Goal: Information Seeking & Learning: Find specific fact

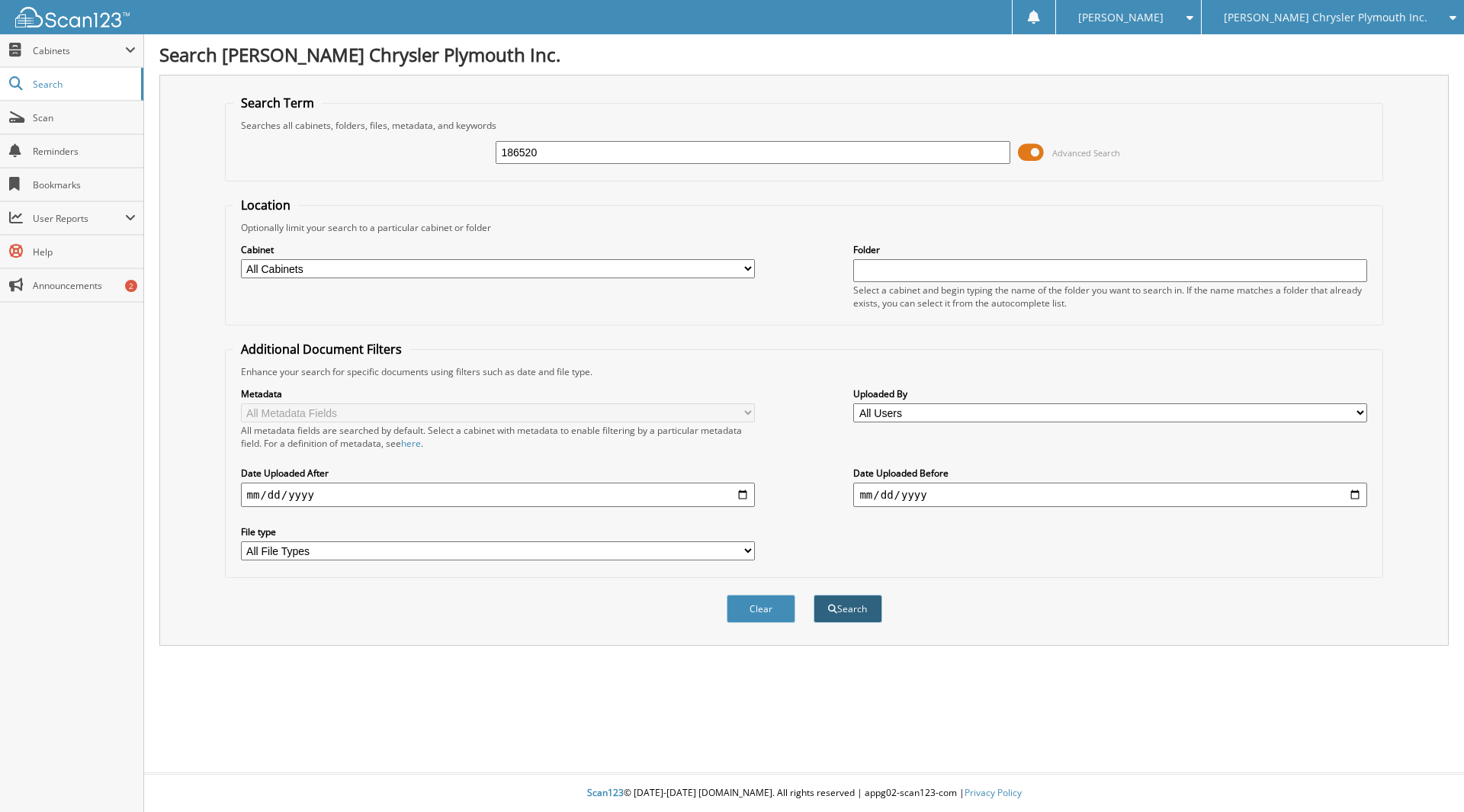
type input "186520"
click at [859, 610] on button "Search" at bounding box center [847, 608] width 68 height 29
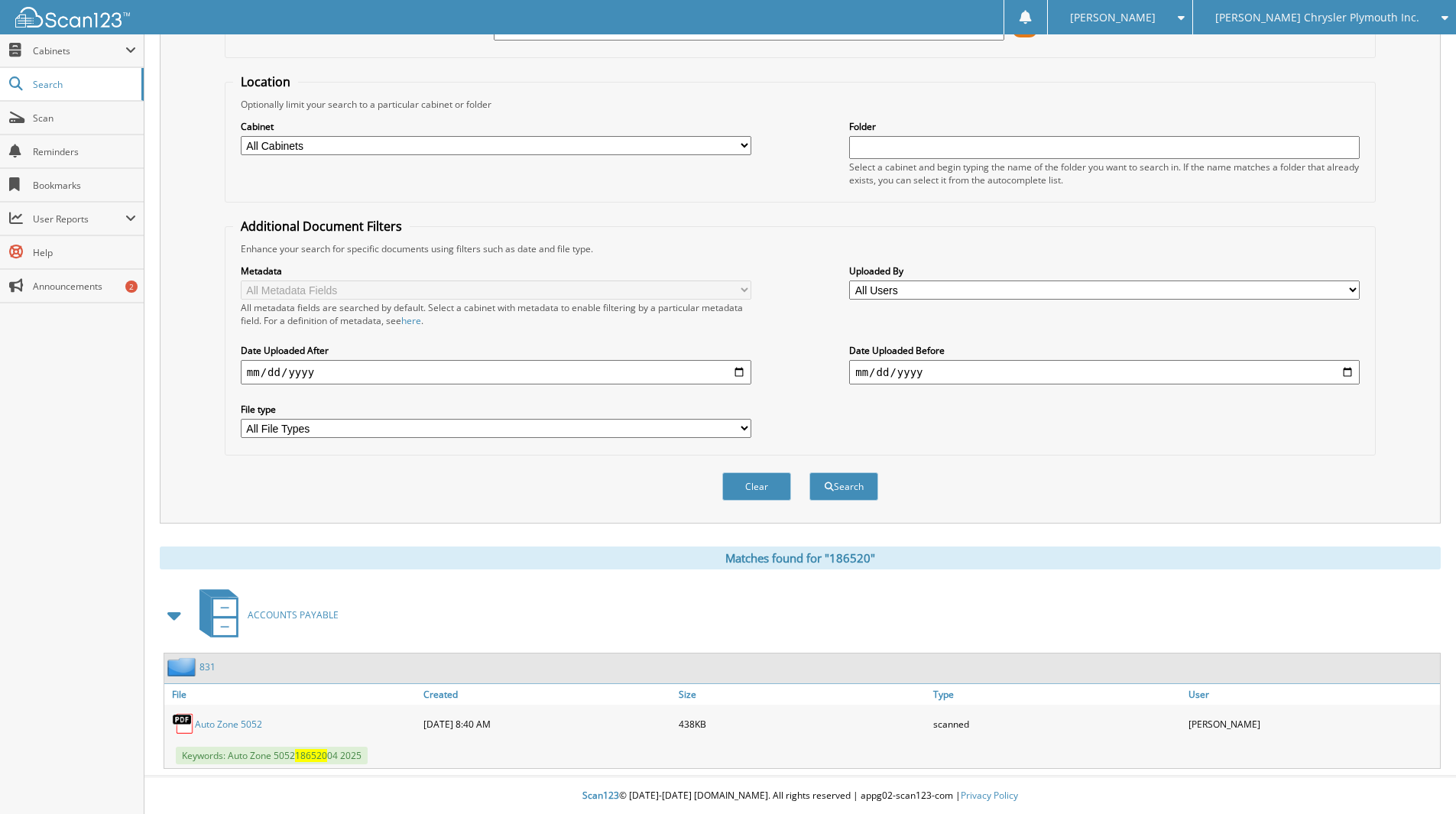
scroll to position [126, 0]
click at [246, 720] on link "Auto Zone 5052" at bounding box center [229, 723] width 68 height 13
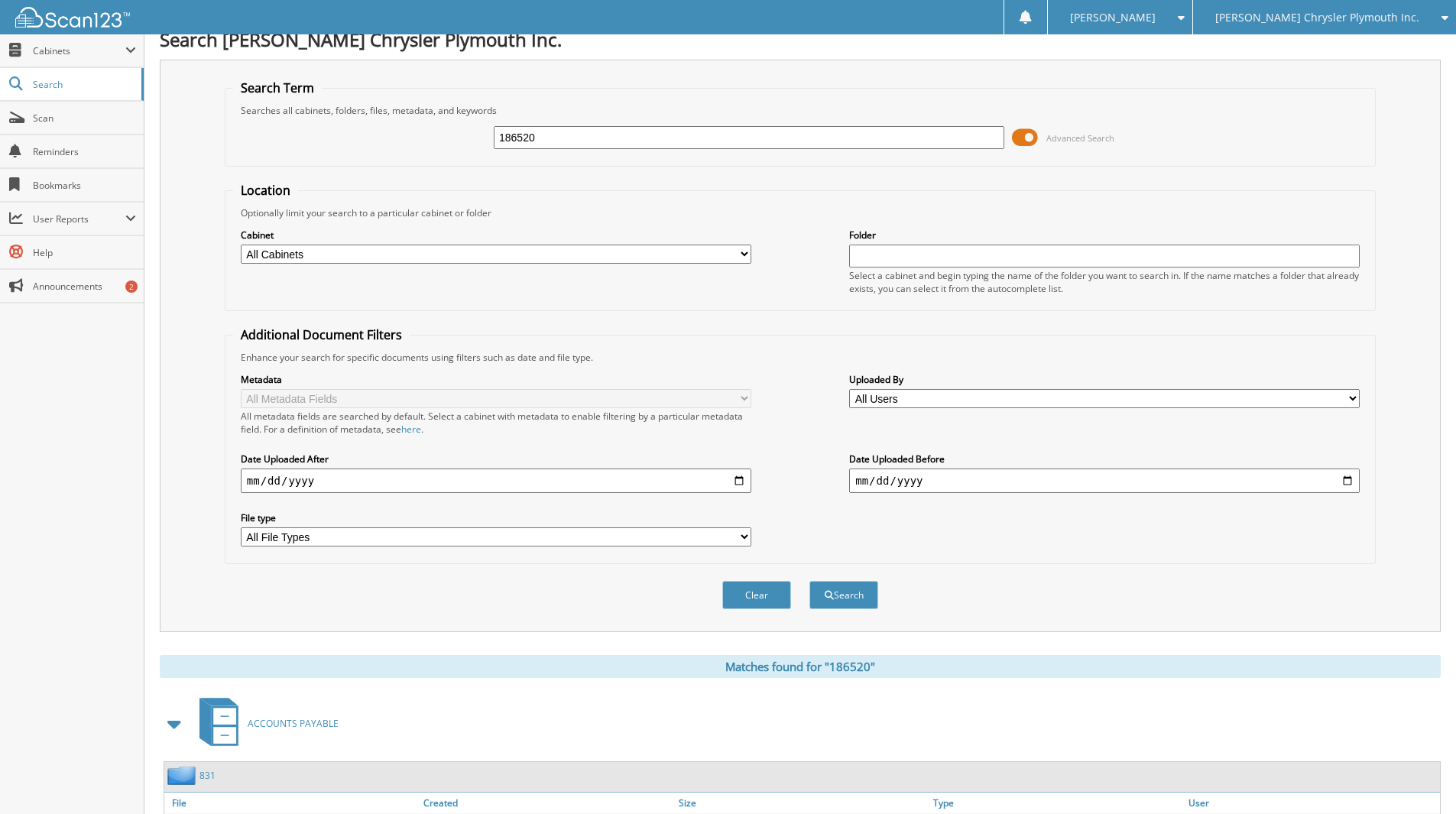
scroll to position [0, 0]
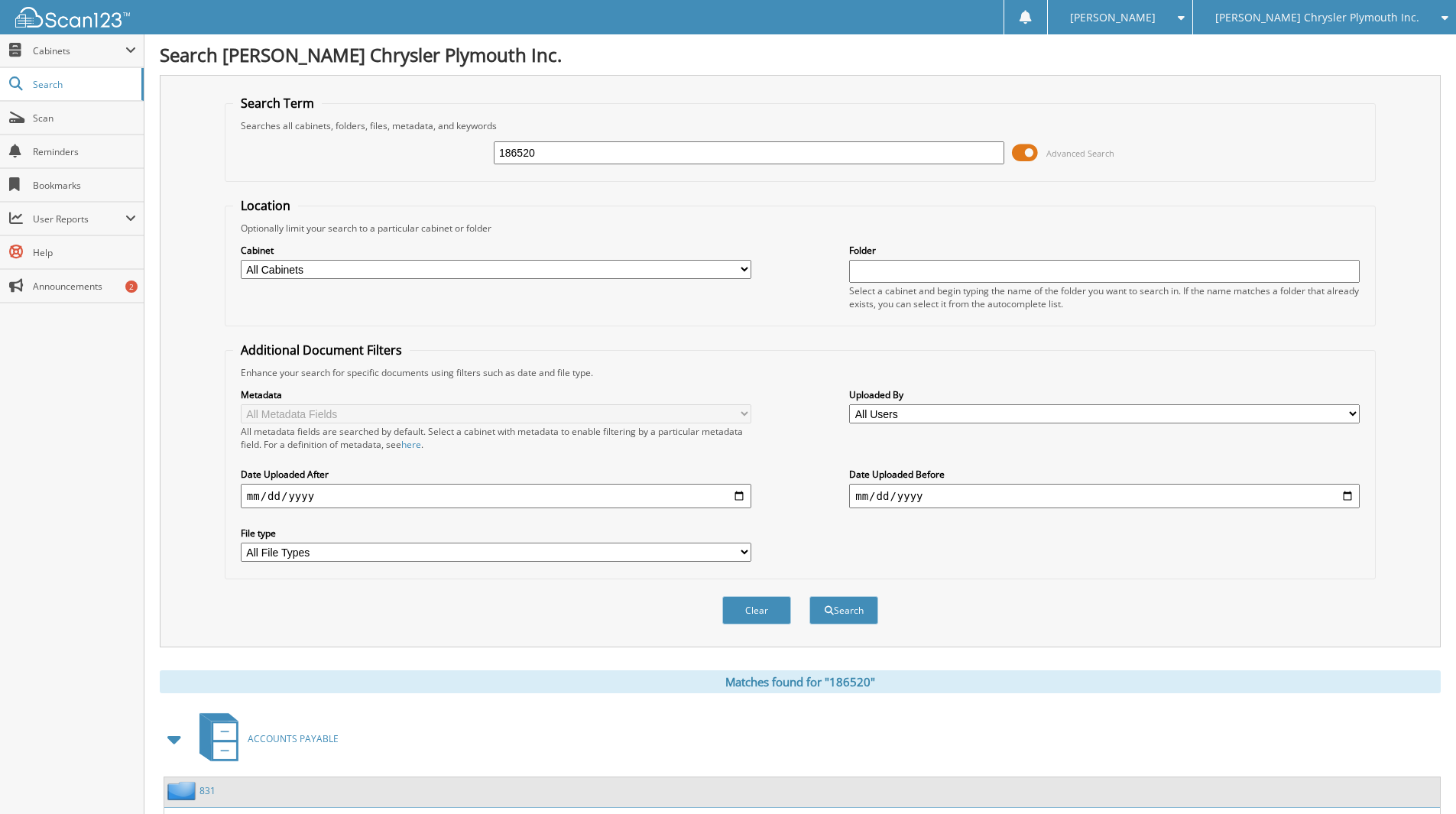
drag, startPoint x: 557, startPoint y: 151, endPoint x: 438, endPoint y: 136, distance: 119.9
click at [460, 141] on div "186520 Advanced Search" at bounding box center [800, 153] width 1134 height 42
type input "369"
click at [739, 267] on select "All Cabinets ACCOUNTS PAYABLE ACCOUNTS RECEIVABLE MISC SERVICE CONTRACTS SERVIC…" at bounding box center [496, 270] width 511 height 19
select select "810"
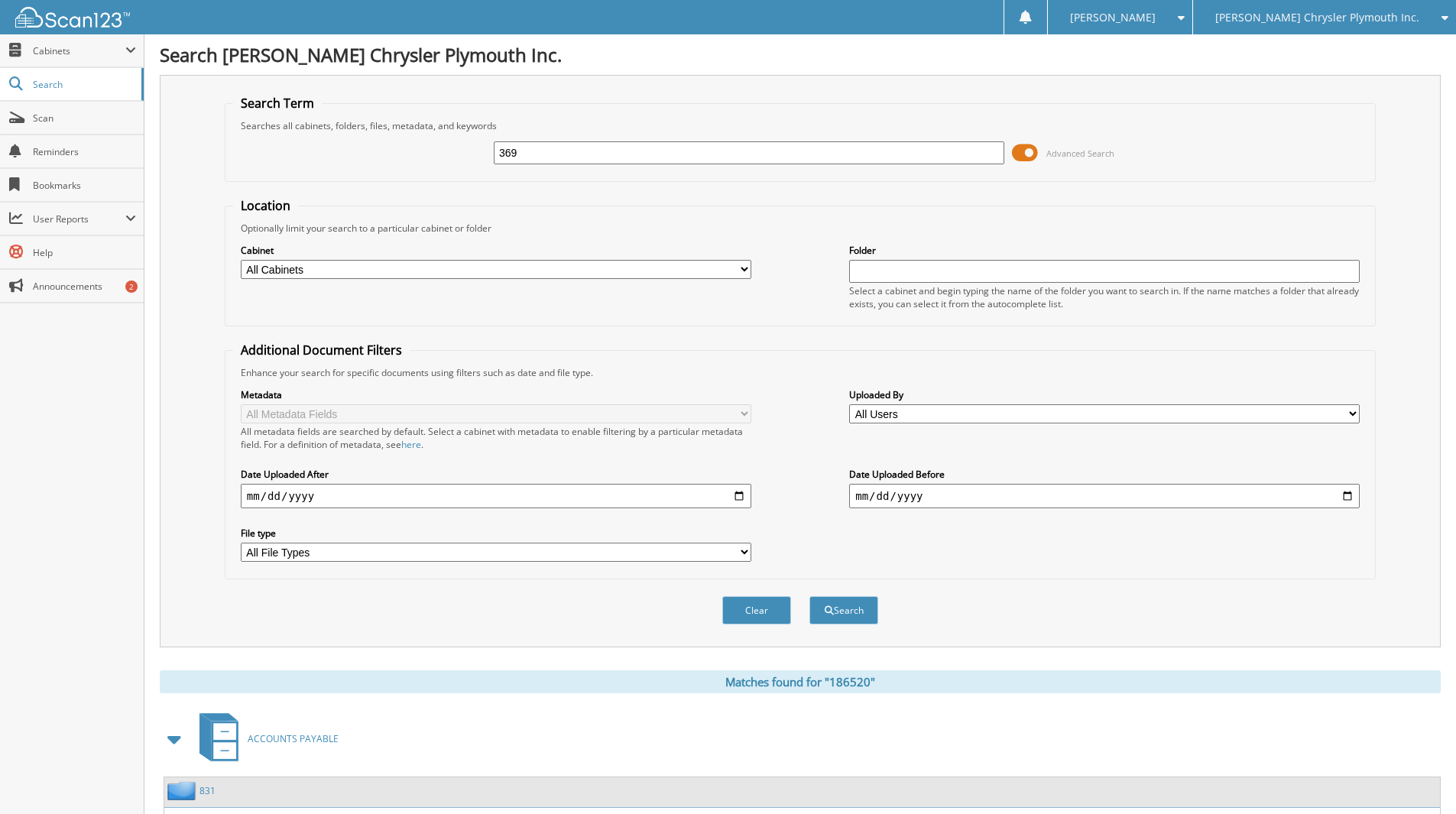
click at [241, 260] on select "All Cabinets ACCOUNTS PAYABLE ACCOUNTS RECEIVABLE MISC SERVICE CONTRACTS SERVIC…" at bounding box center [496, 270] width 511 height 19
click at [251, 501] on input "date" at bounding box center [496, 496] width 511 height 24
type input "2025-03-01"
click at [846, 622] on button "Search" at bounding box center [843, 609] width 69 height 29
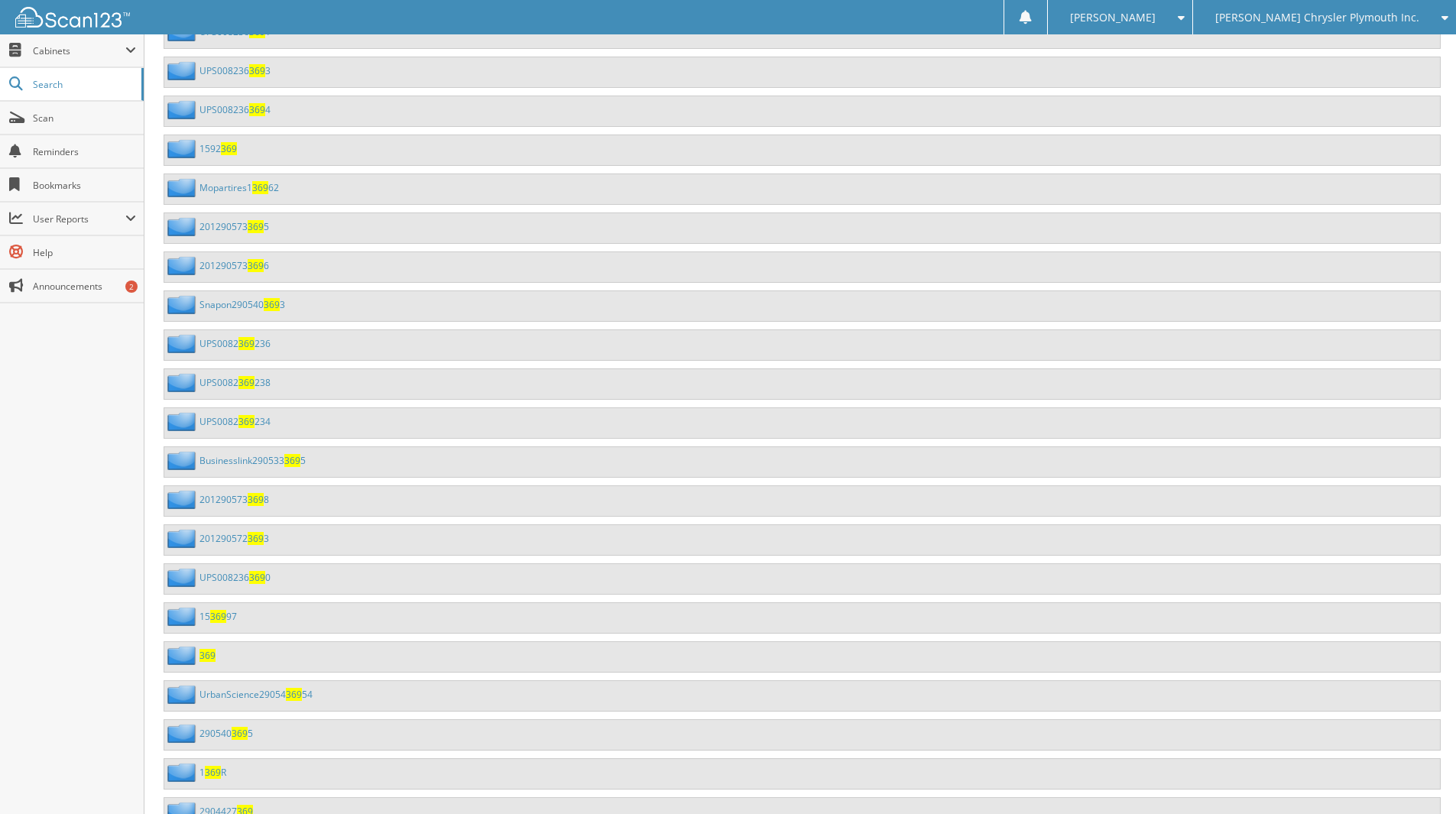
scroll to position [5730, 0]
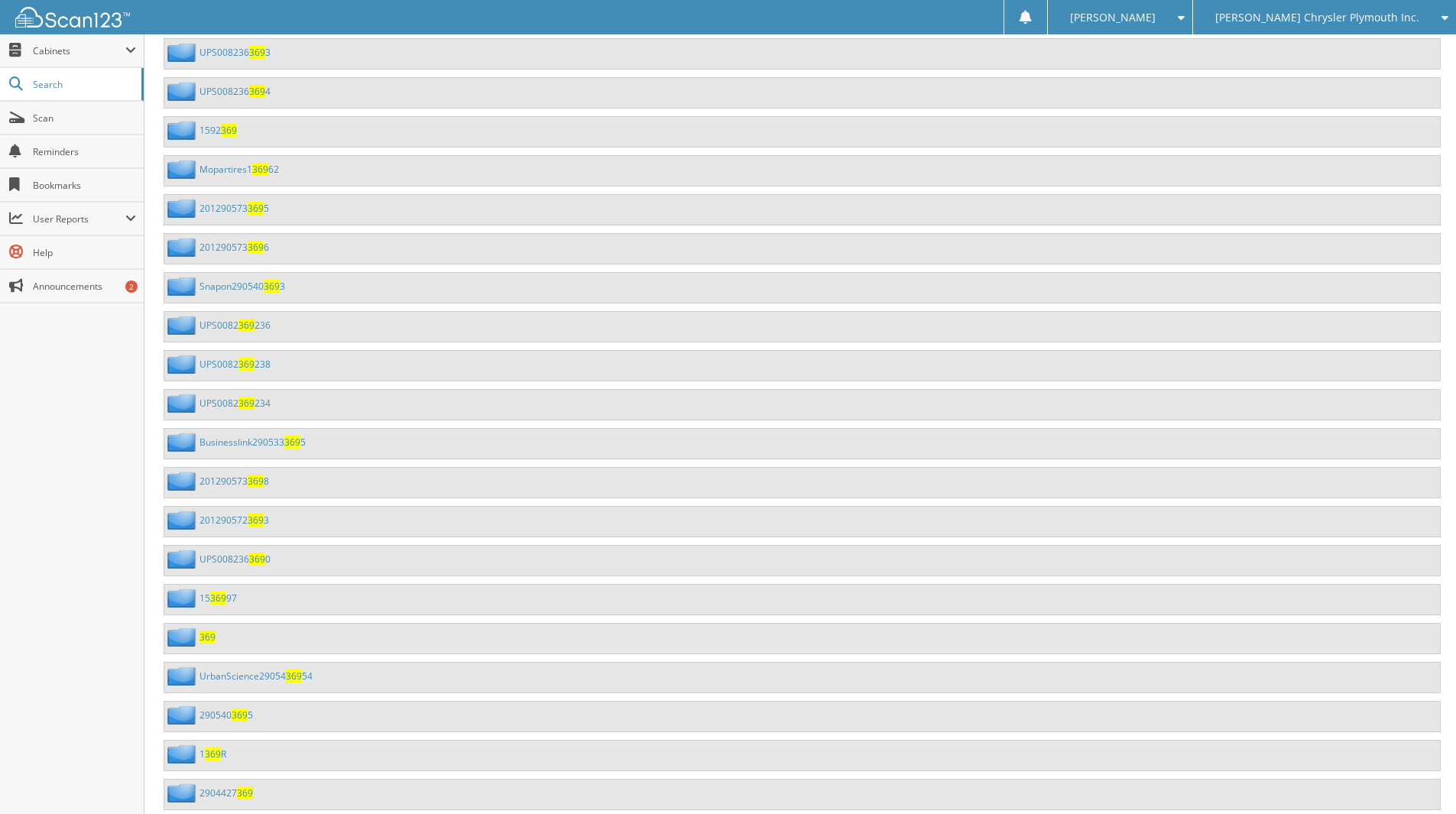
click at [205, 635] on span "369" at bounding box center [207, 636] width 16 height 13
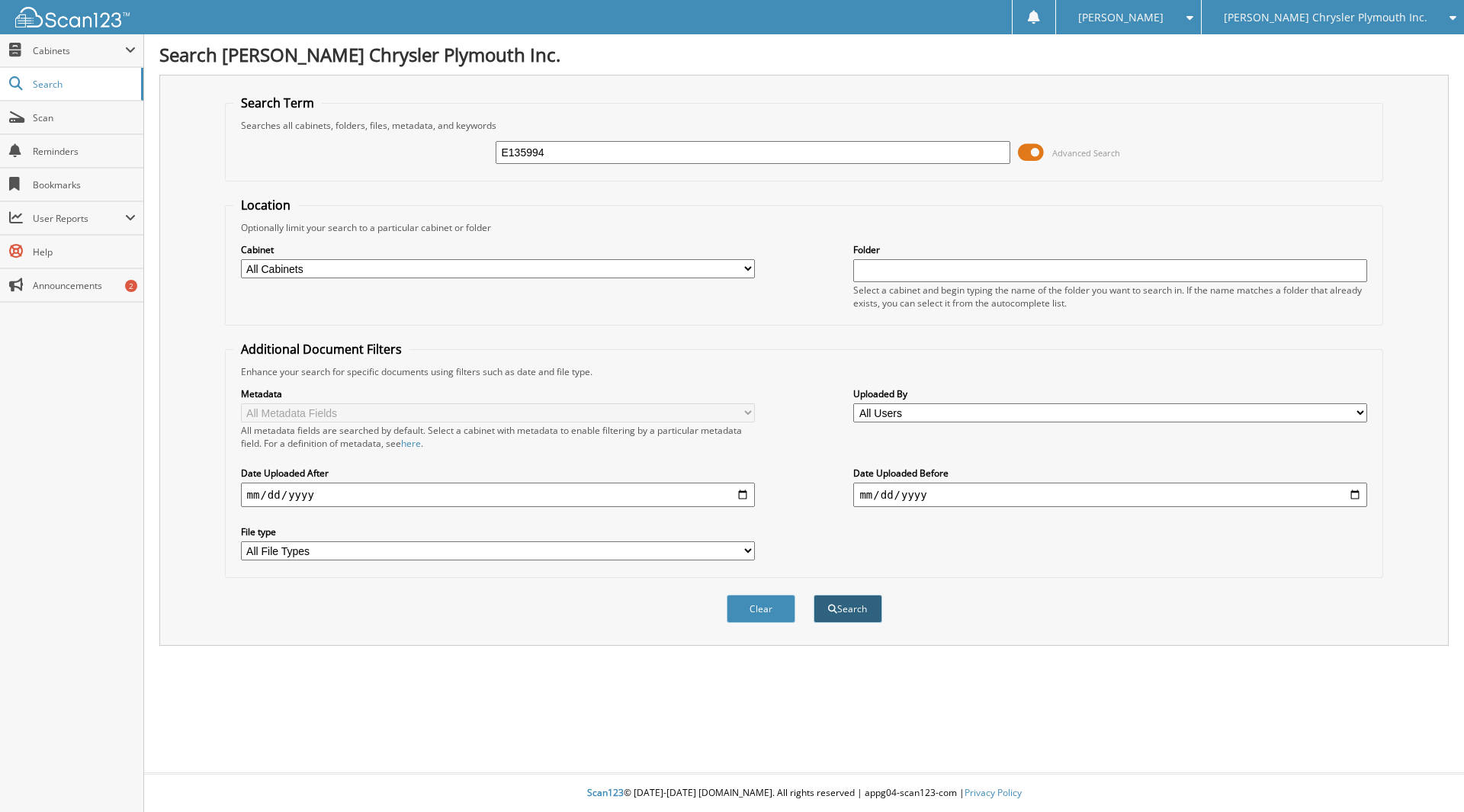
type input "E135994"
click at [858, 611] on button "Search" at bounding box center [847, 608] width 68 height 29
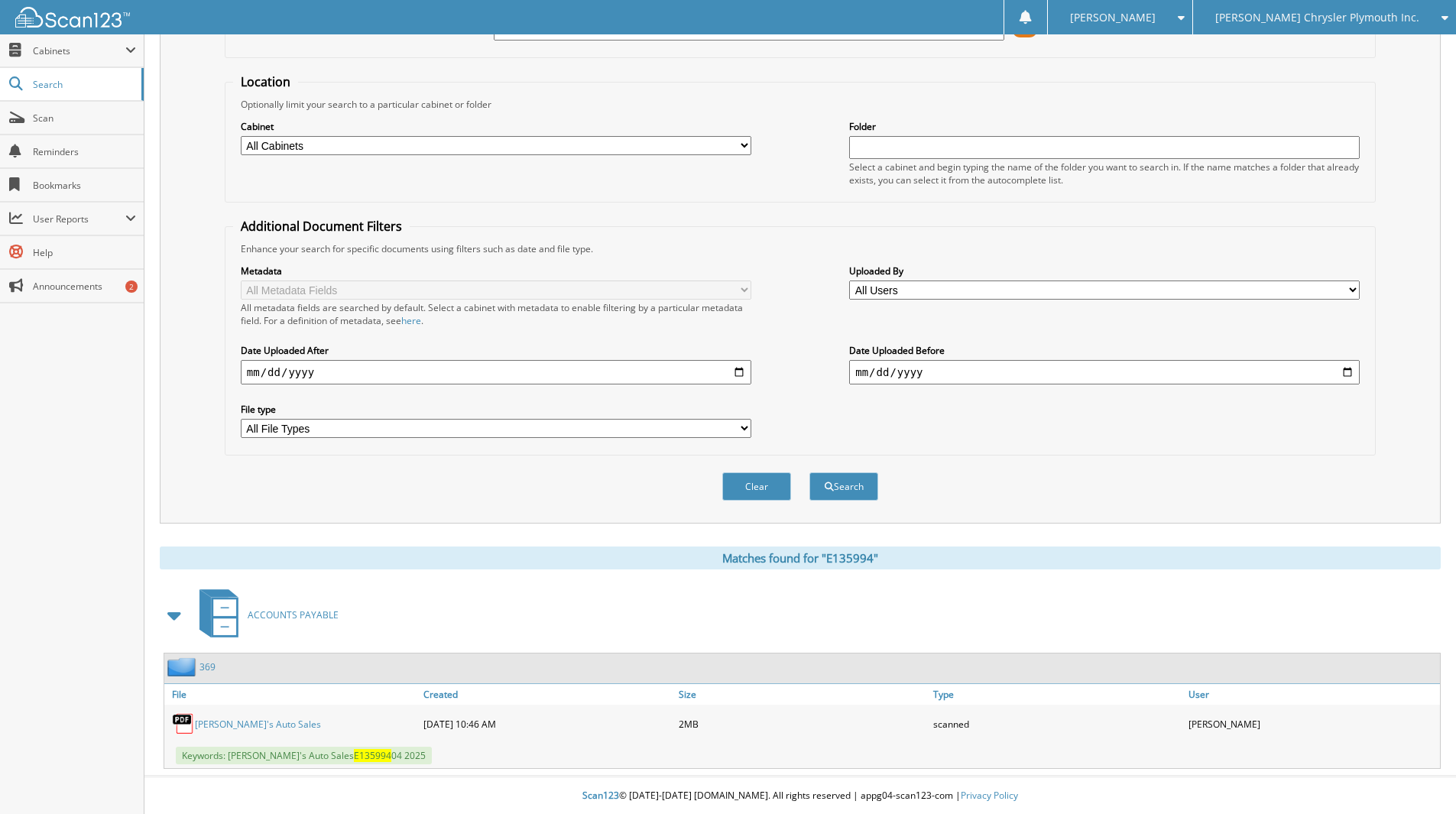
scroll to position [126, 0]
click at [219, 723] on link "[PERSON_NAME]'s Auto Sales" at bounding box center [258, 723] width 126 height 13
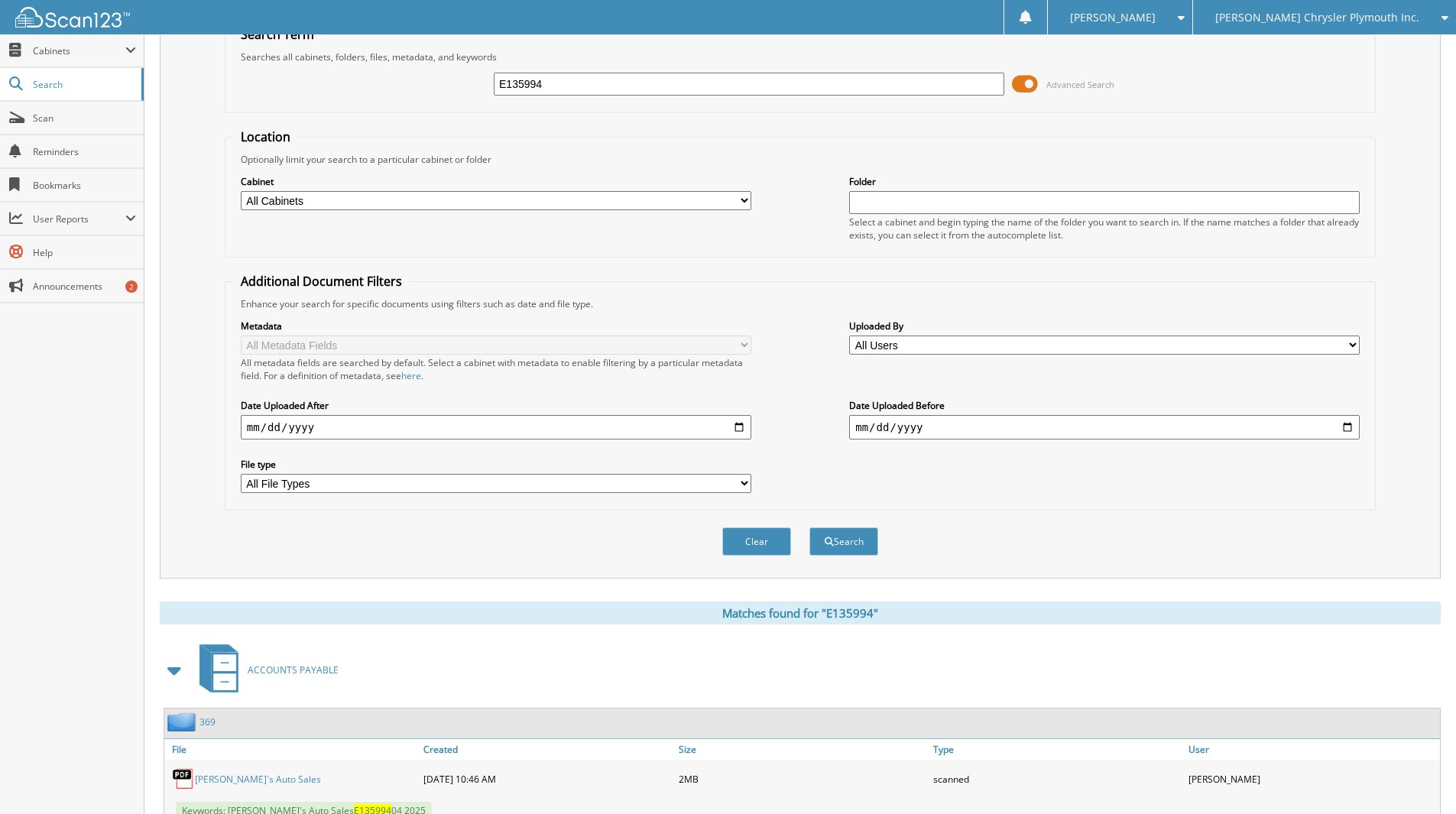
scroll to position [0, 0]
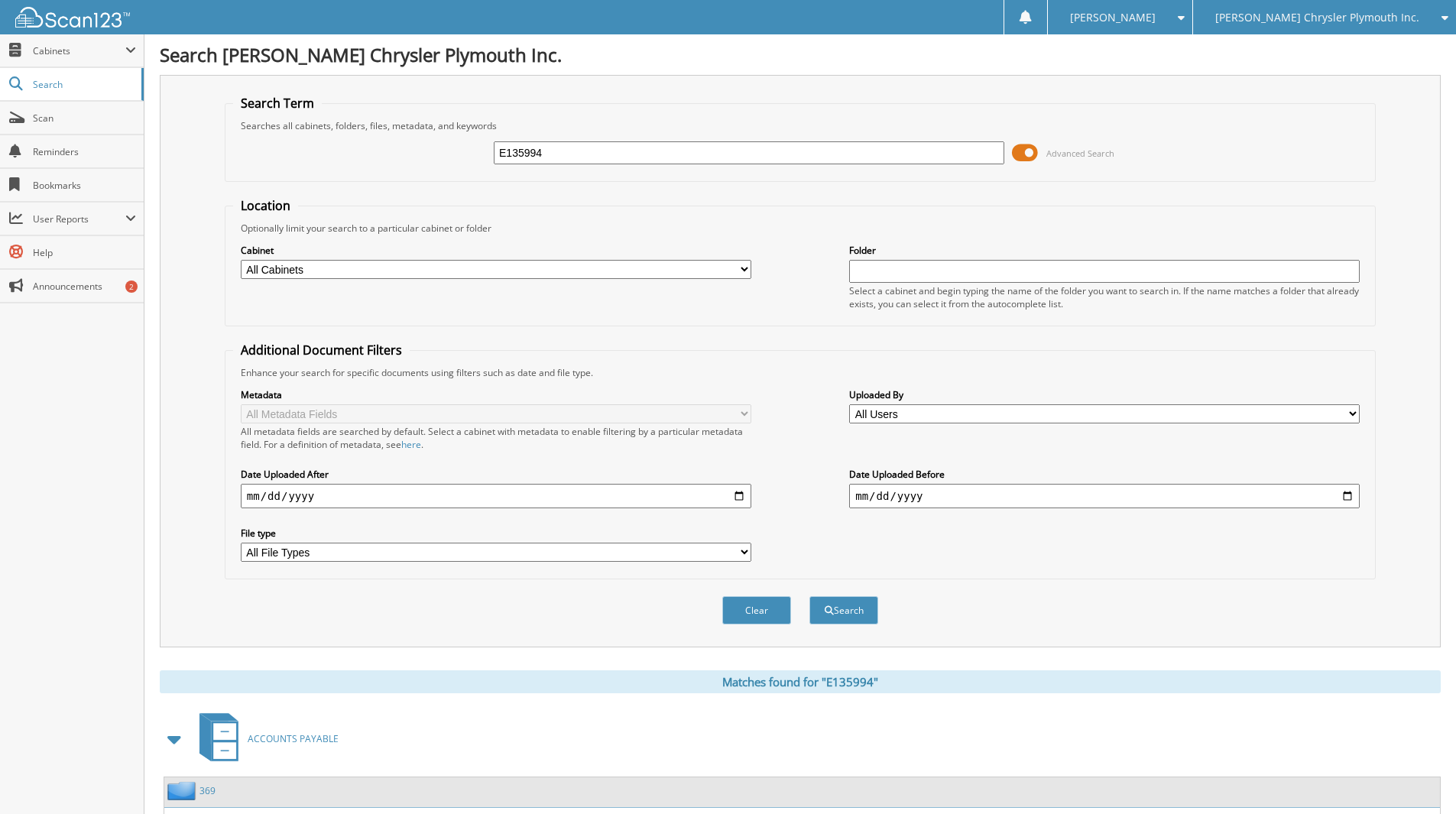
drag, startPoint x: 576, startPoint y: 156, endPoint x: 431, endPoint y: 143, distance: 145.6
click at [431, 143] on div "E135994 Advanced Search" at bounding box center [800, 153] width 1134 height 42
type input "E136402"
click at [846, 612] on button "Search" at bounding box center [843, 609] width 69 height 29
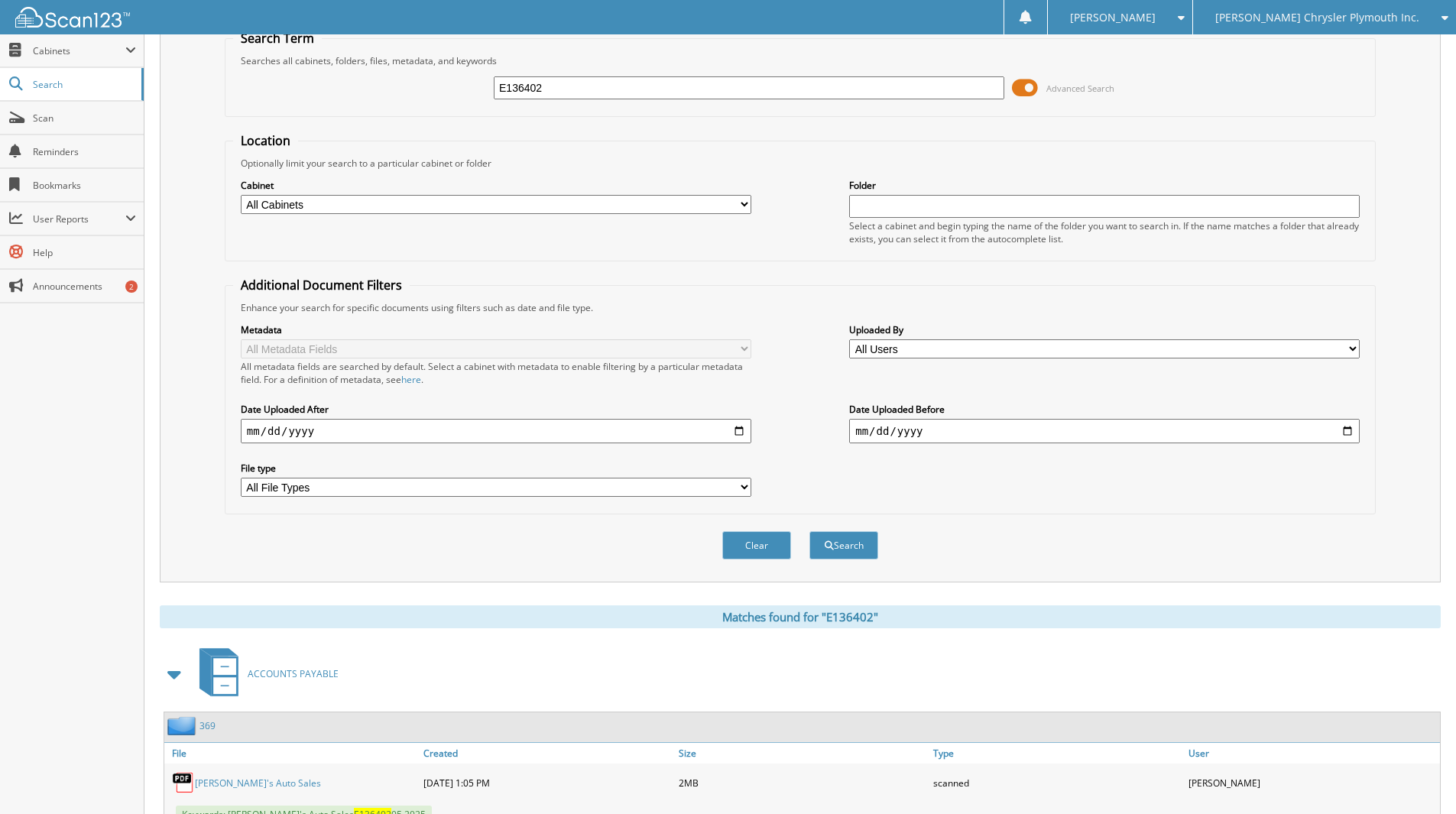
scroll to position [126, 0]
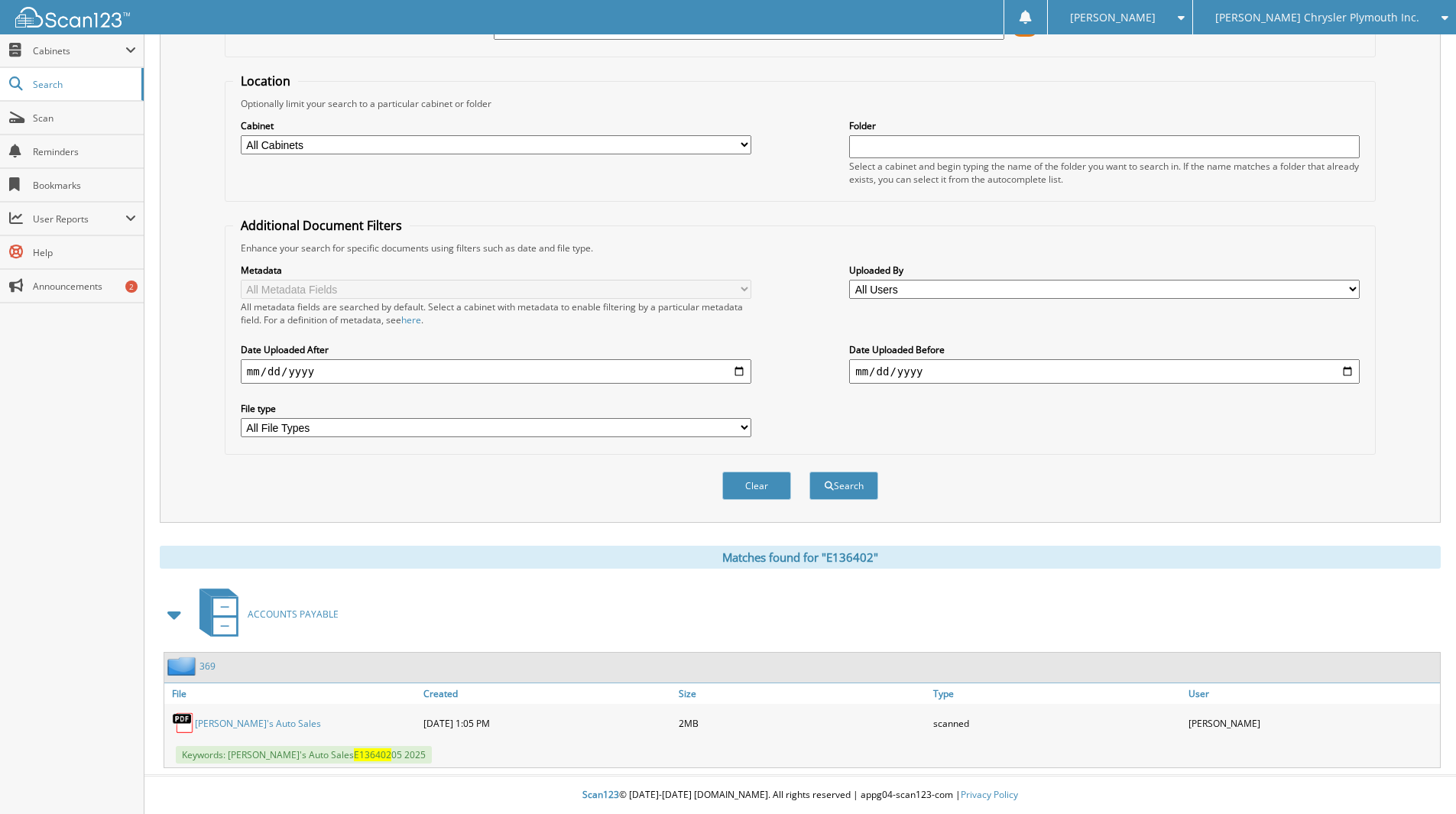
click at [243, 718] on link "[PERSON_NAME]'s Auto Sales" at bounding box center [258, 723] width 126 height 13
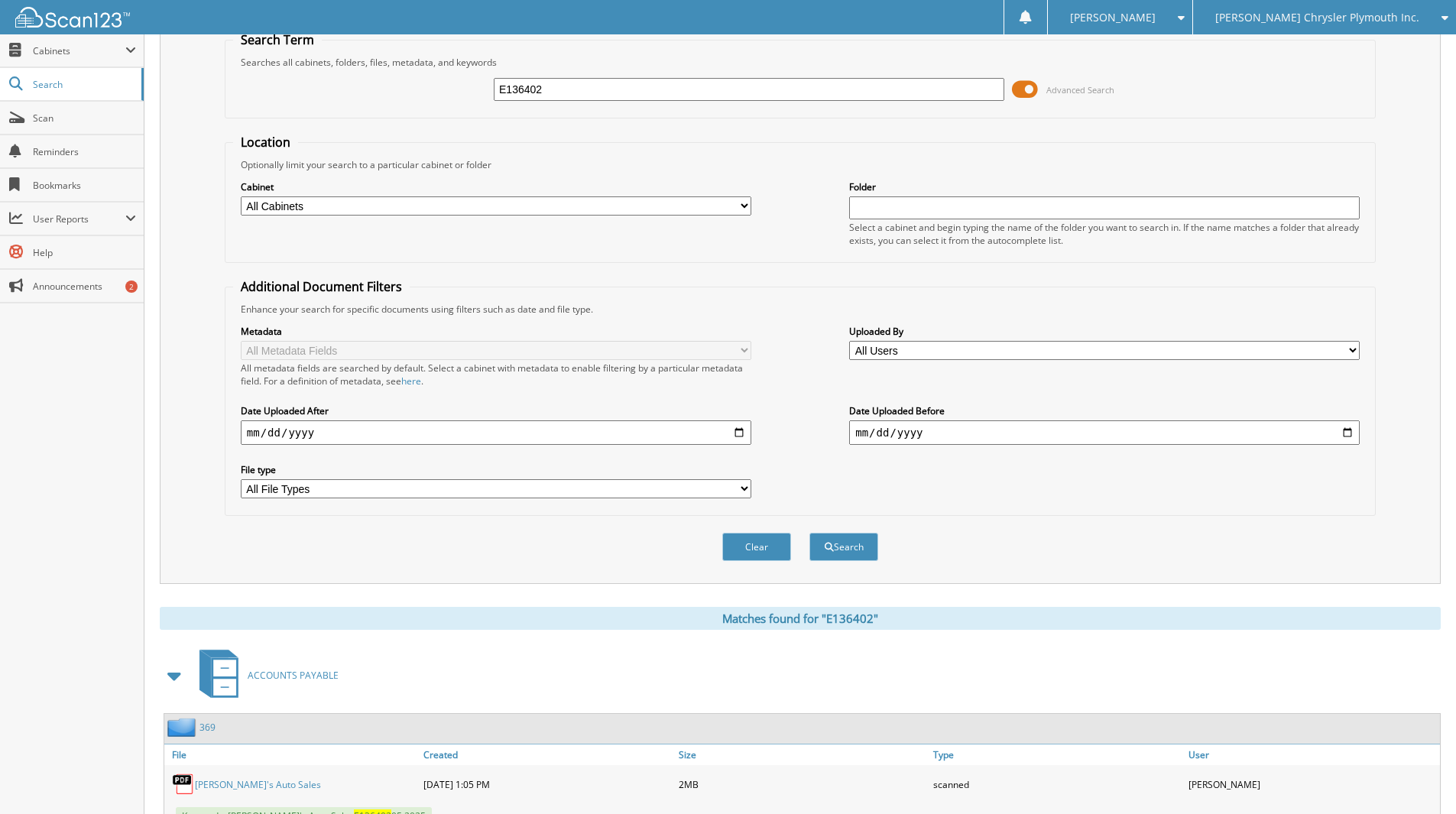
scroll to position [0, 0]
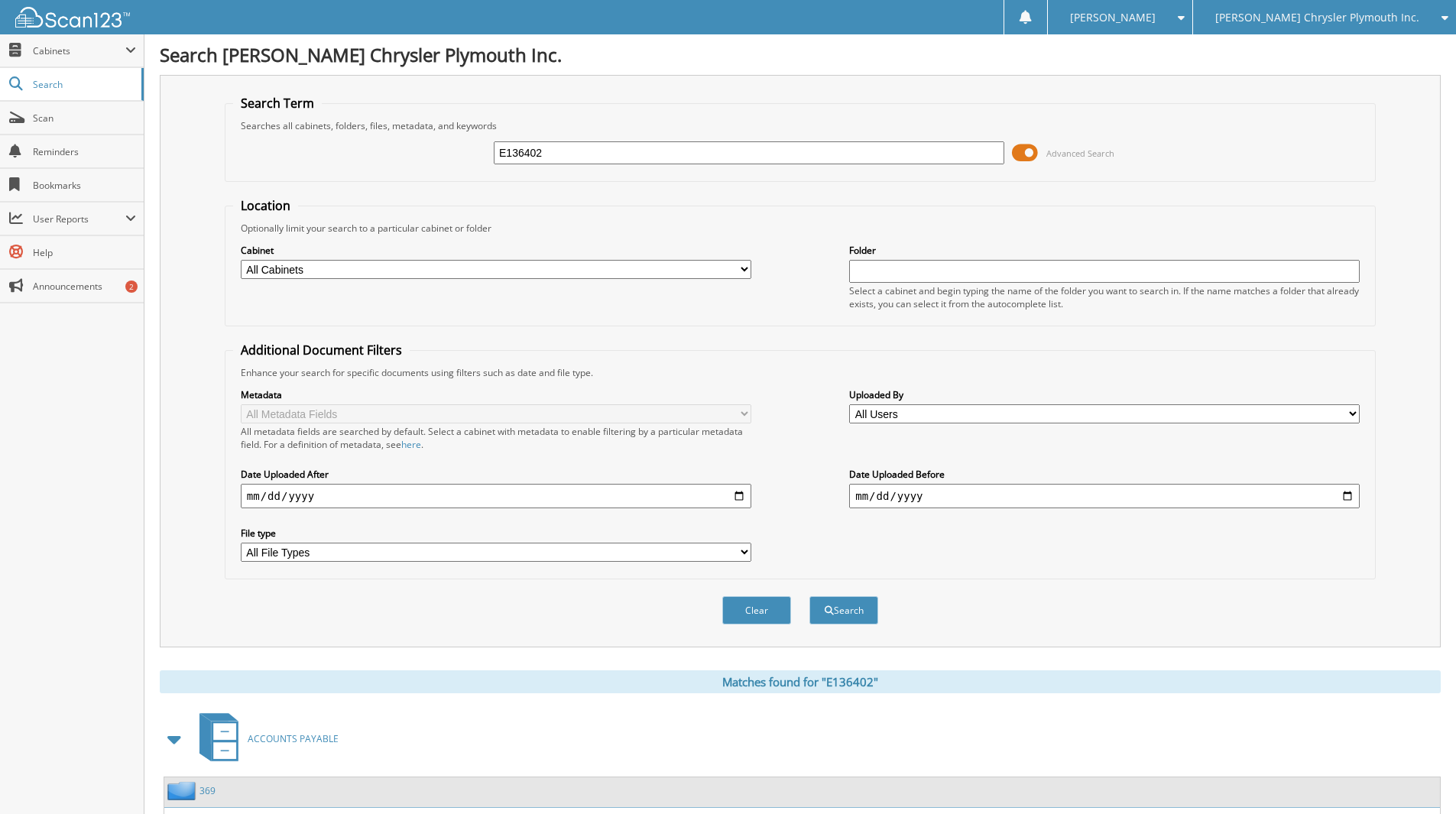
drag, startPoint x: 402, startPoint y: 177, endPoint x: 340, endPoint y: 186, distance: 62.6
click at [340, 186] on form "Search Term Searches all cabinets, folders, files, metadata, and keywords E1364…" at bounding box center [800, 368] width 1151 height 546
type input "E135994"
click at [845, 609] on button "Search" at bounding box center [843, 609] width 69 height 29
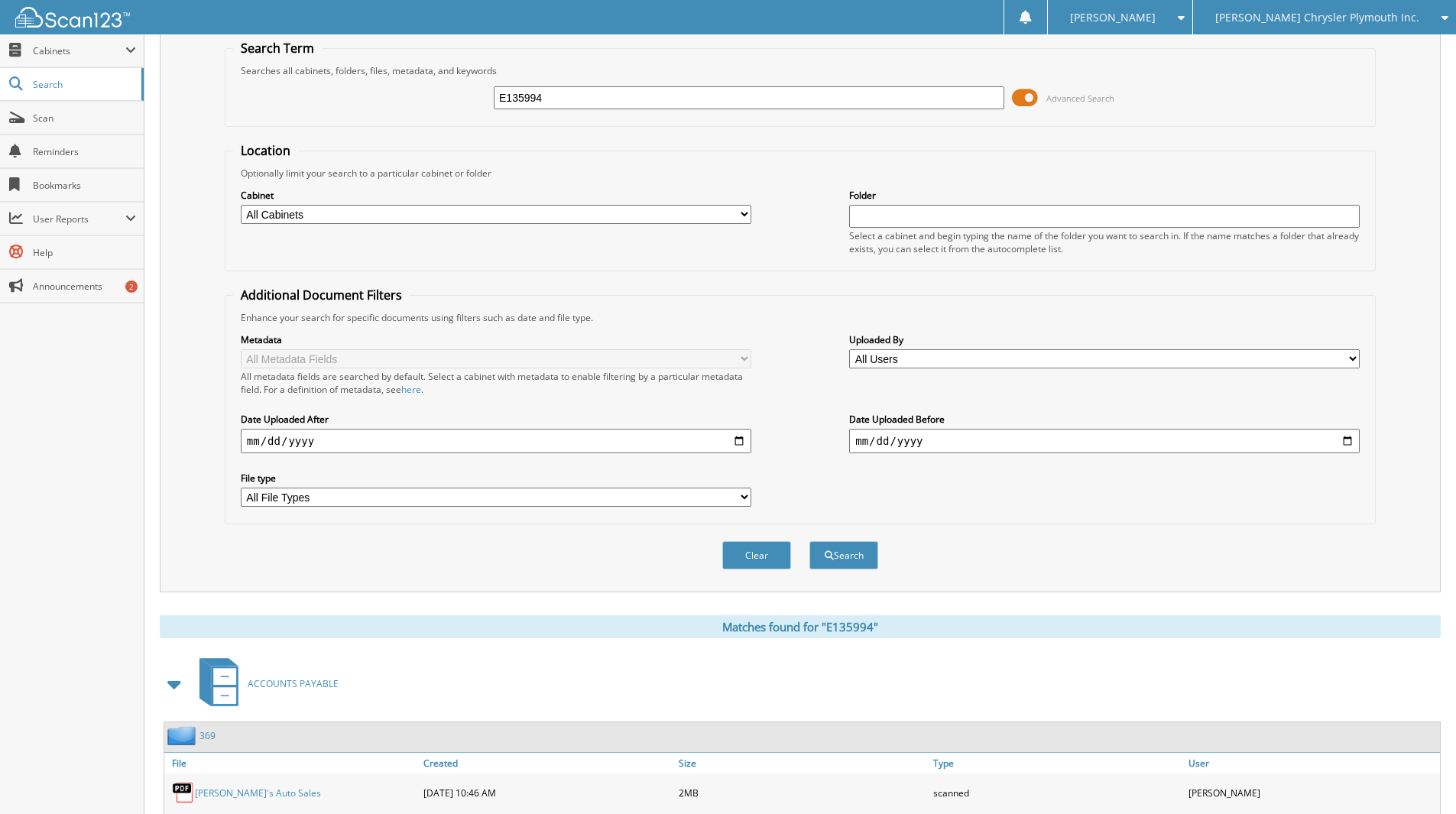
scroll to position [126, 0]
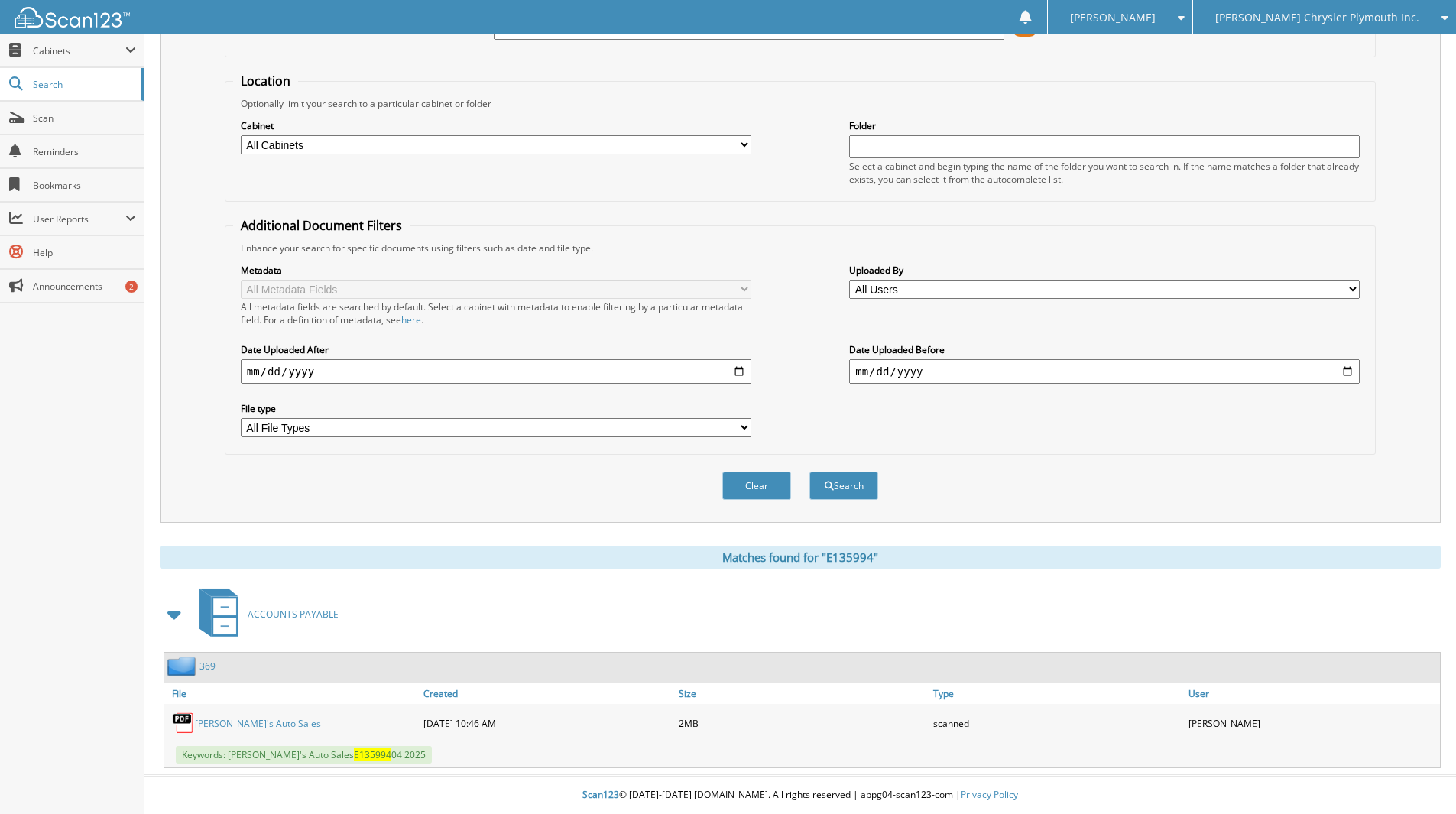
click at [248, 723] on link "Ding's Auto Sales" at bounding box center [258, 723] width 126 height 13
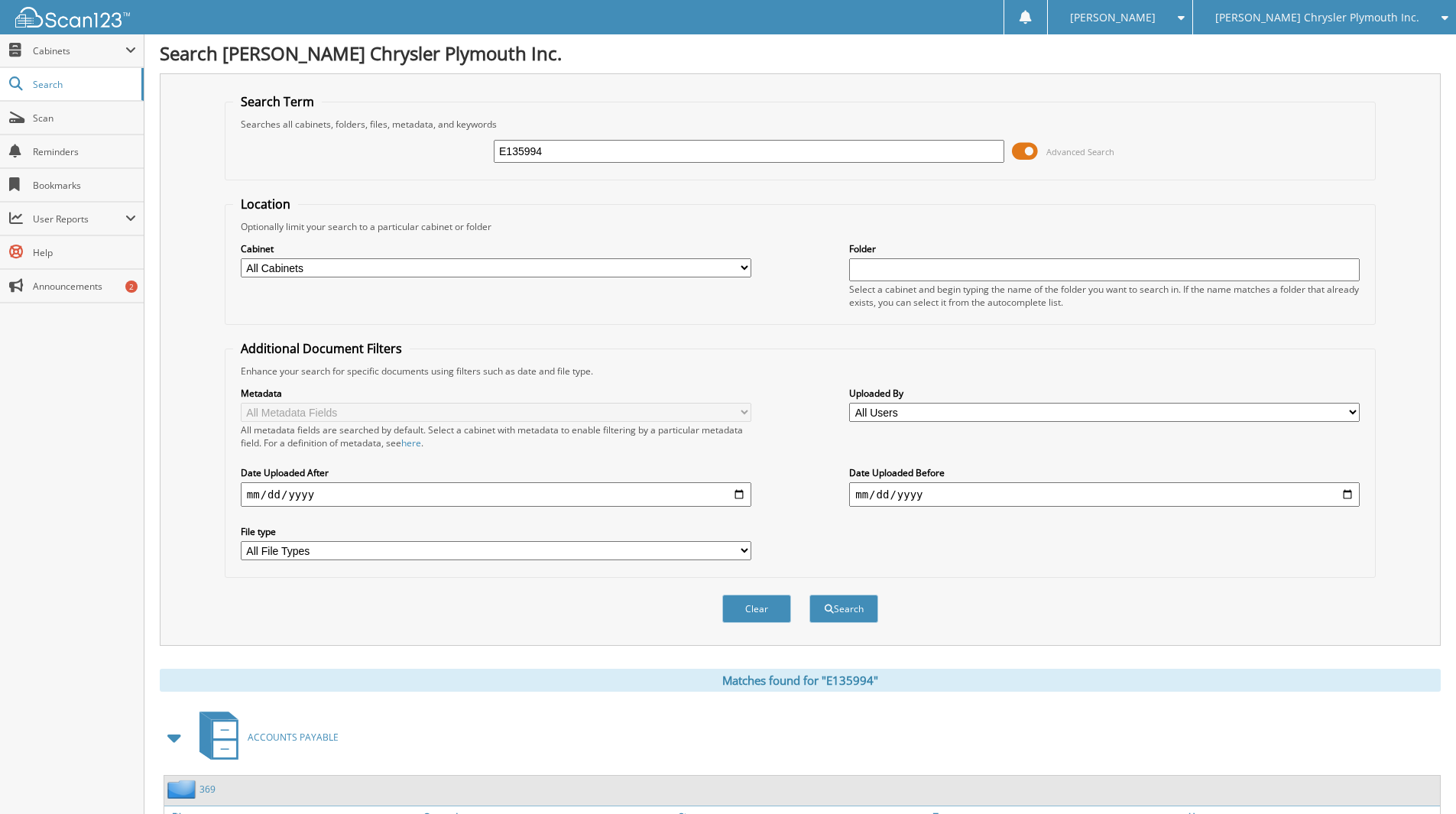
scroll to position [0, 0]
drag, startPoint x: 575, startPoint y: 159, endPoint x: 346, endPoint y: 134, distance: 230.4
click at [346, 134] on div "E135994 Advanced Search" at bounding box center [800, 153] width 1134 height 42
type input "E137043"
click at [809, 596] on button "Search" at bounding box center [843, 609] width 69 height 29
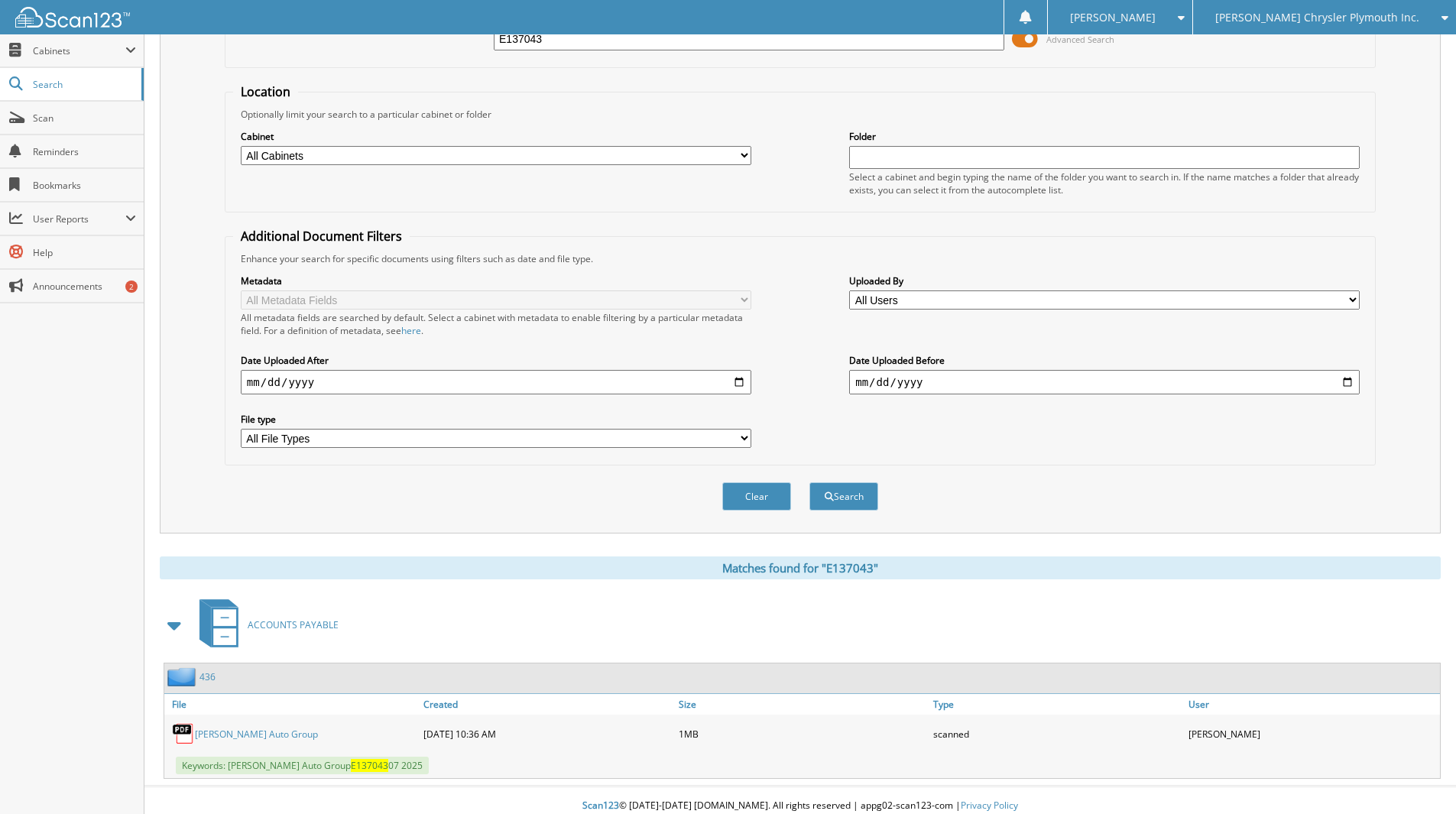
scroll to position [126, 0]
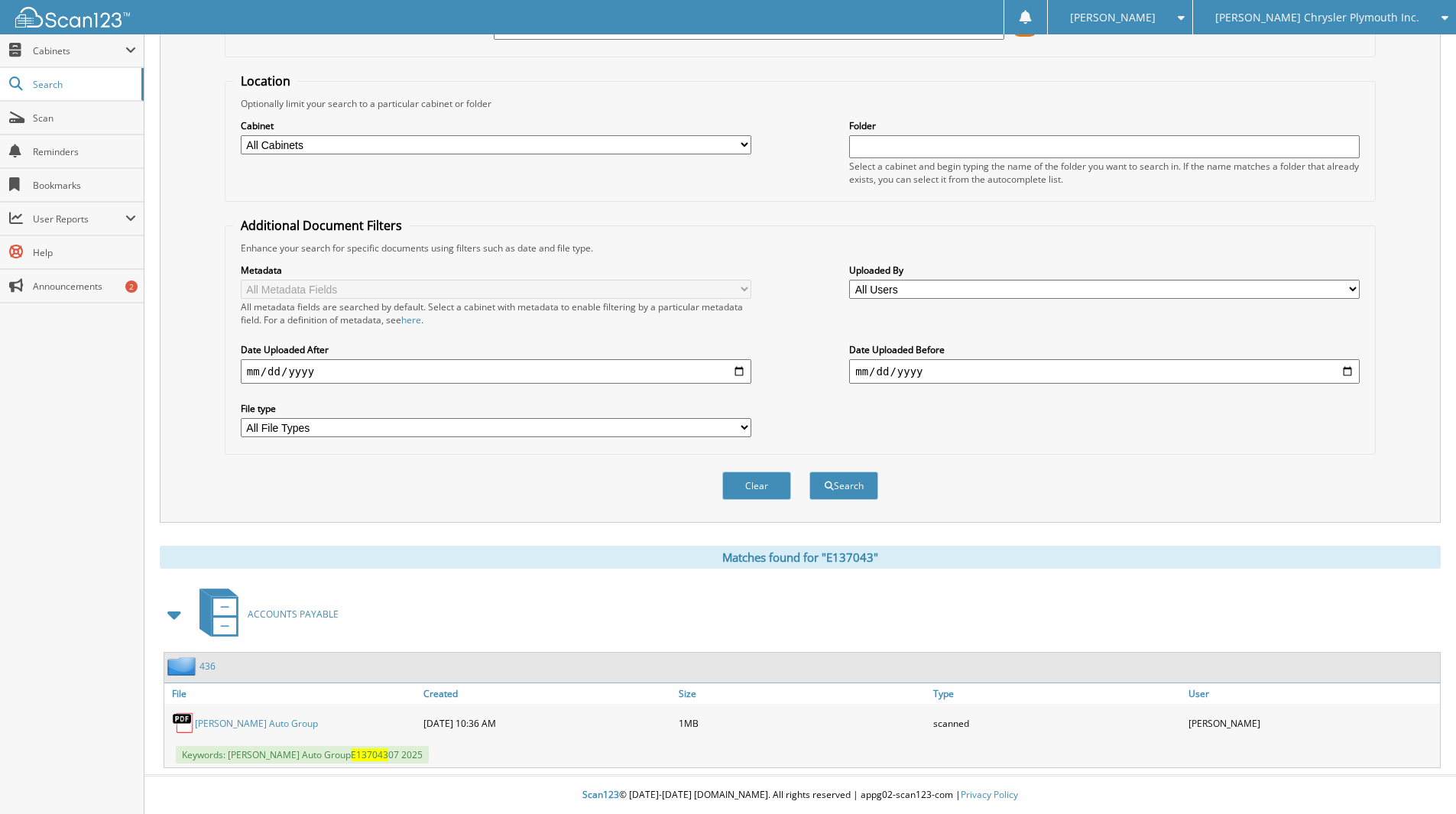
click at [254, 726] on link "Mitchell Auto Group" at bounding box center [257, 723] width 123 height 13
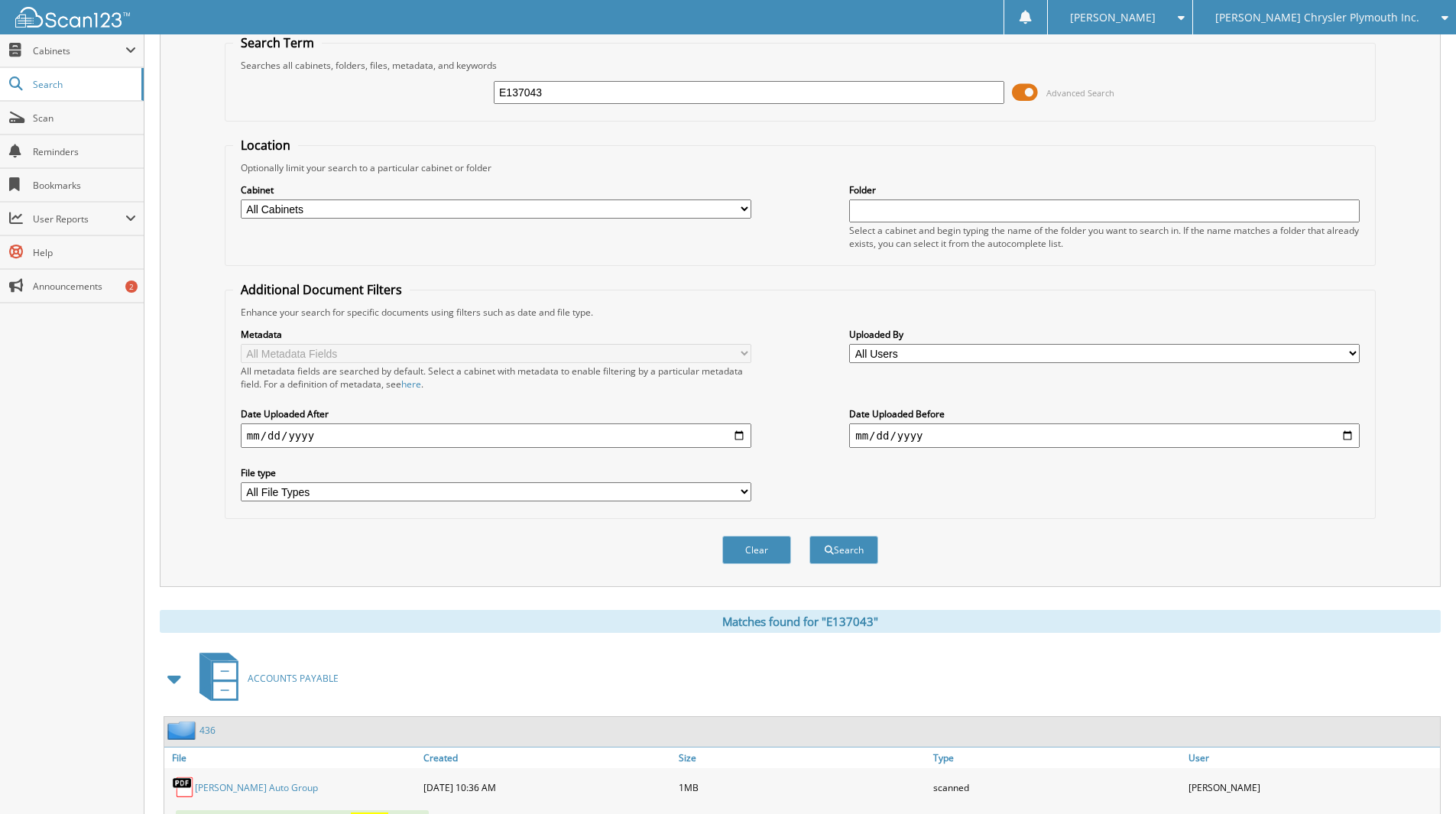
scroll to position [0, 0]
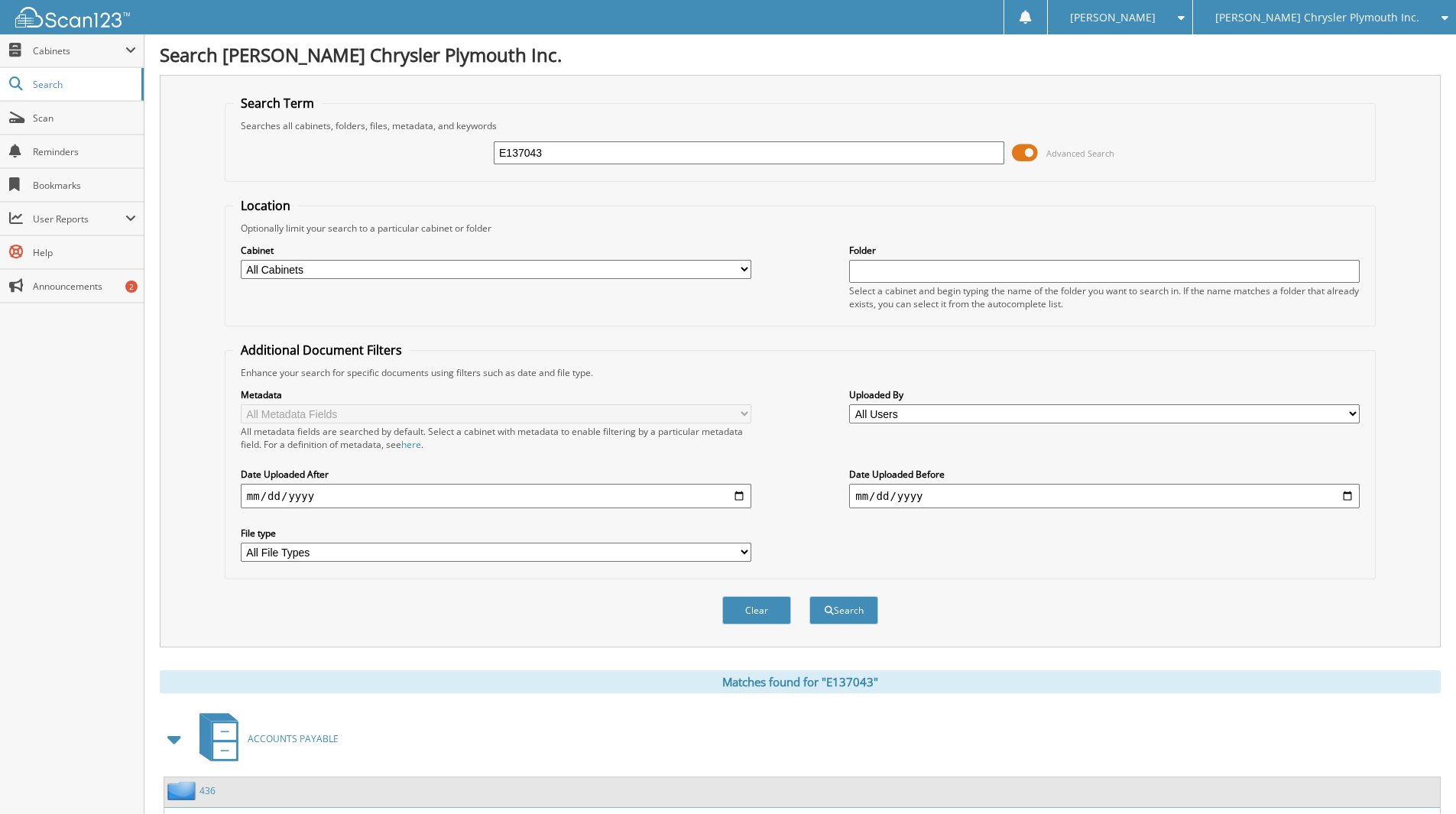
drag, startPoint x: 549, startPoint y: 151, endPoint x: 434, endPoint y: 133, distance: 116.4
click at [441, 134] on div "E137043 Advanced Search" at bounding box center [800, 153] width 1134 height 42
type input "759RV"
click at [834, 614] on button "Search" at bounding box center [843, 609] width 69 height 29
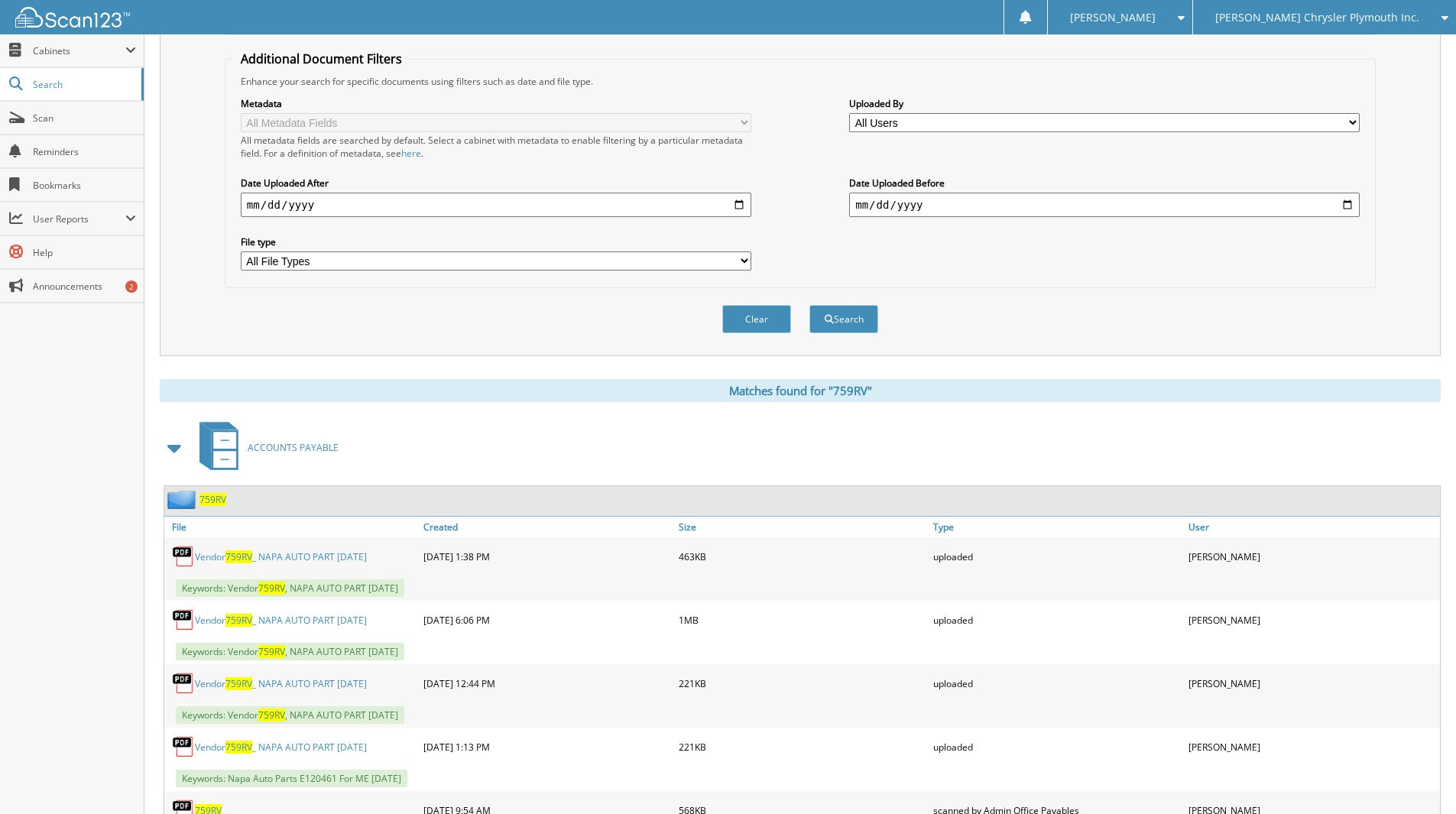
scroll to position [306, 0]
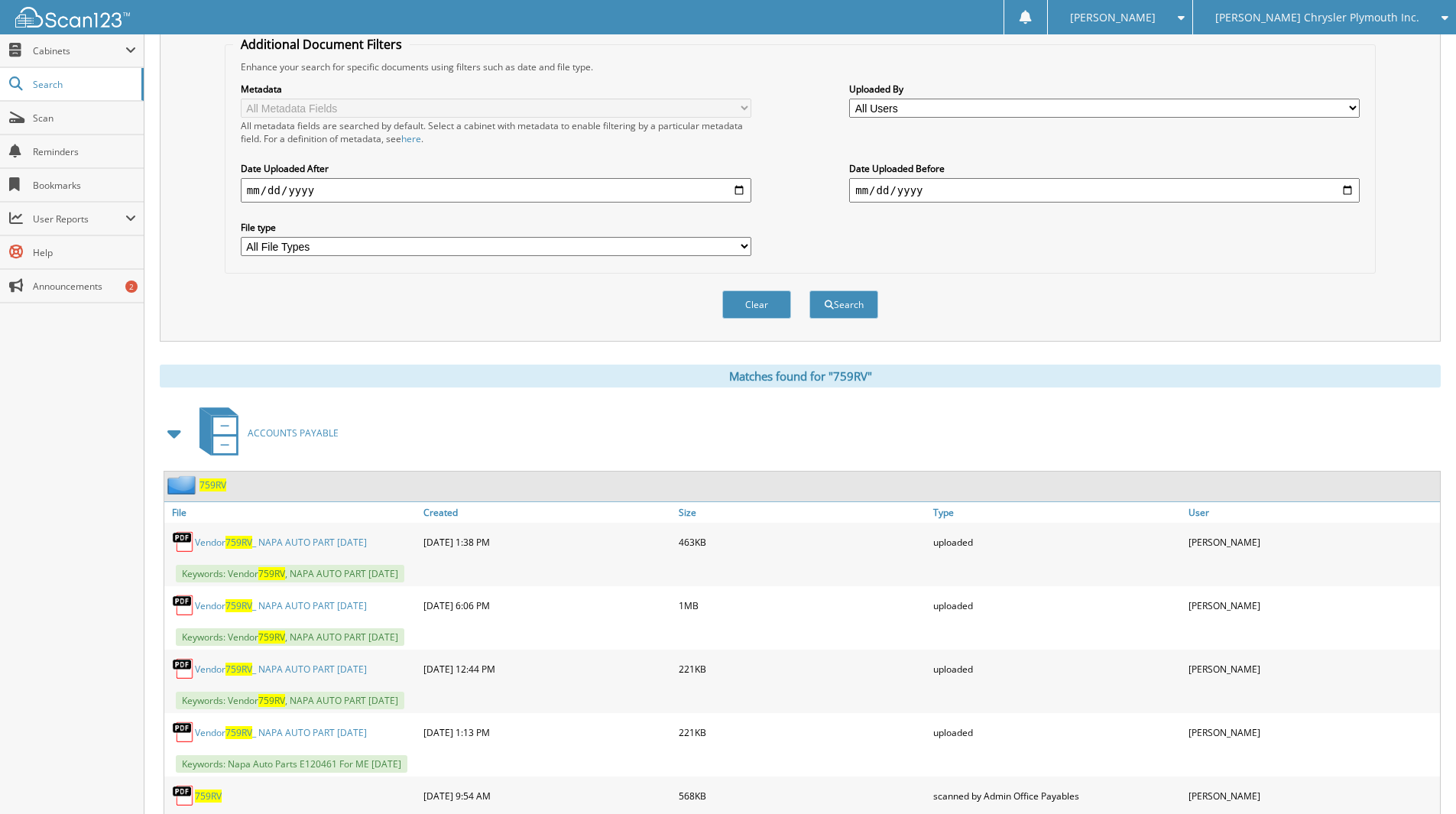
click at [212, 484] on span "759RV" at bounding box center [212, 485] width 27 height 13
